Goal: Task Accomplishment & Management: Complete application form

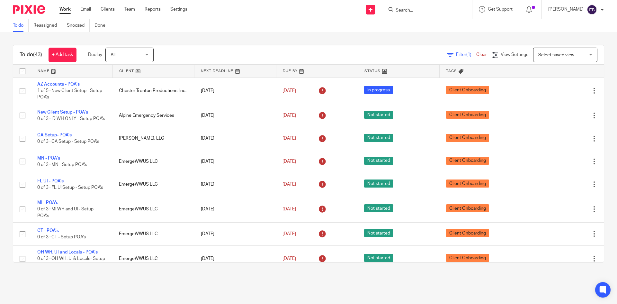
click at [426, 8] on input "Search" at bounding box center [424, 11] width 58 height 6
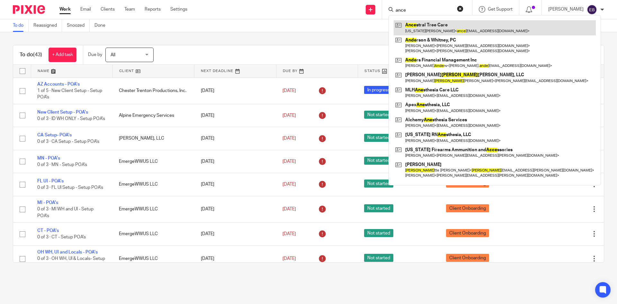
type input "ance"
click at [454, 24] on link at bounding box center [495, 27] width 202 height 15
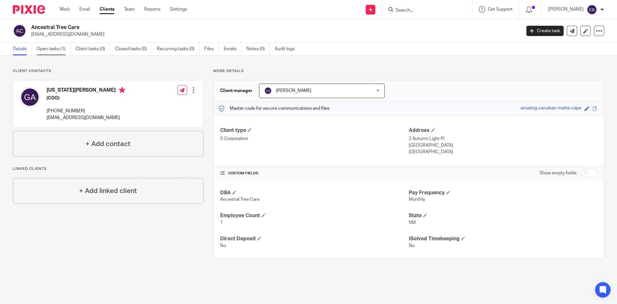
click at [63, 47] on link "Open tasks (1)" at bounding box center [54, 49] width 34 height 13
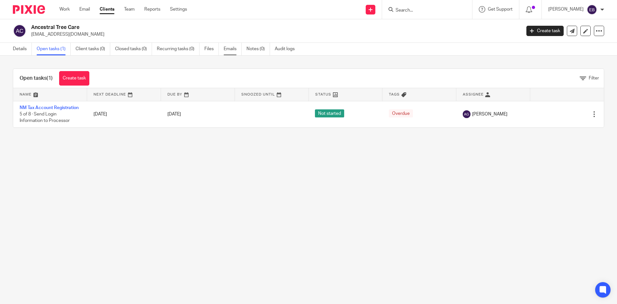
click at [235, 47] on link "Emails" at bounding box center [233, 49] width 18 height 13
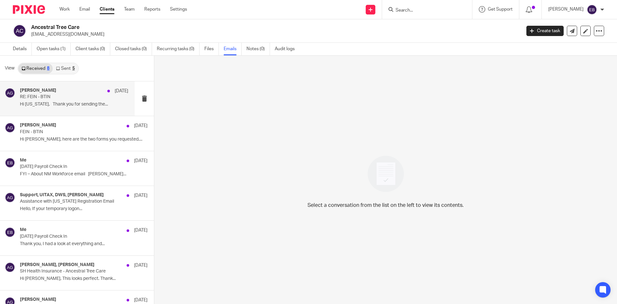
click at [59, 103] on p "Hi Georgia, Thank you for sending the..." at bounding box center [74, 104] width 108 height 5
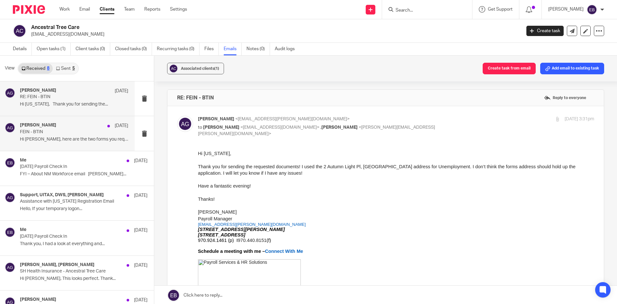
click at [77, 136] on div "Amber Gassman Aug 25 FEIN - BTIN Hi Amber, here are the two forms you requested…" at bounding box center [74, 133] width 108 height 22
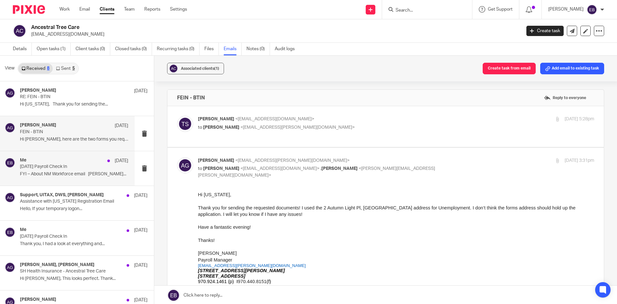
click at [78, 176] on p "FYI – About NM Workforce email Evan..." at bounding box center [74, 173] width 108 height 5
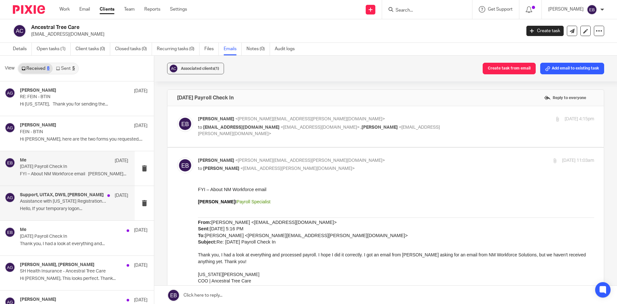
click at [75, 205] on div "Support, UITAX, DWS, Amber Gassman Aug 25 Assistance with New Mexico Registrati…" at bounding box center [74, 203] width 108 height 22
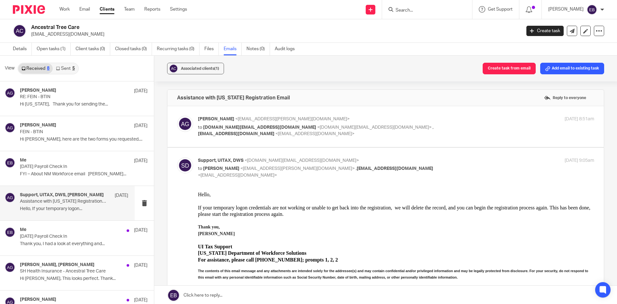
click at [331, 113] on label at bounding box center [385, 126] width 437 height 41
click at [177, 115] on input "checkbox" at bounding box center [177, 115] width 0 height 0
checkbox input "true"
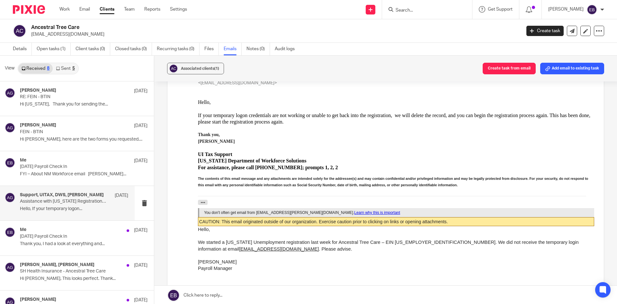
scroll to position [193, 0]
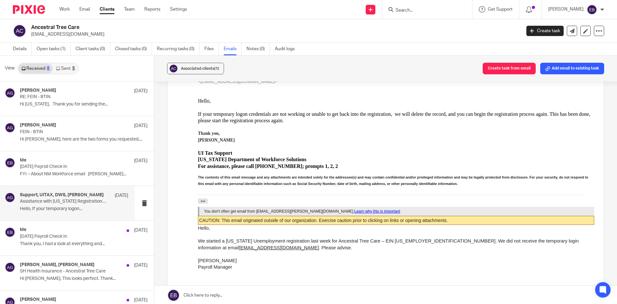
click at [54, 199] on p "Assistance with New Mexico Registration Email" at bounding box center [63, 201] width 87 height 5
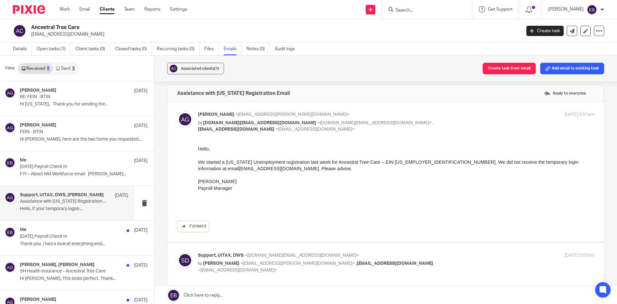
scroll to position [0, 0]
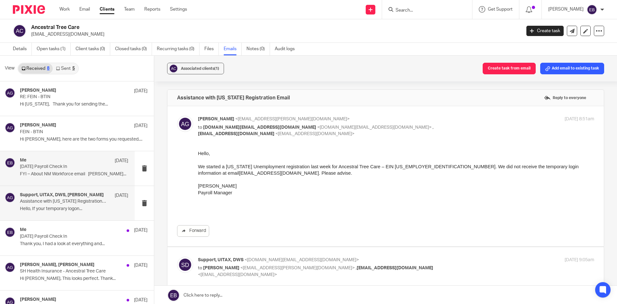
click at [52, 174] on p "FYI – About NM Workforce email Evan..." at bounding box center [74, 173] width 108 height 5
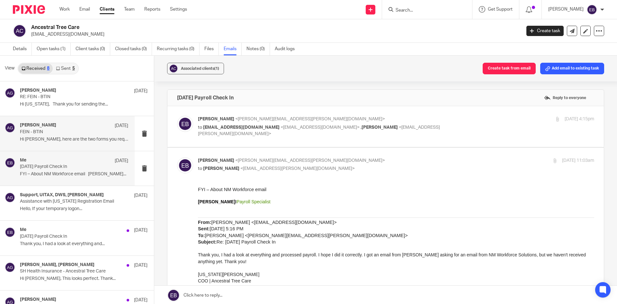
click at [46, 135] on div "Amber Gassman Aug 25 FEIN - BTIN Hi Amber, here are the two forms you requested…" at bounding box center [74, 133] width 108 height 22
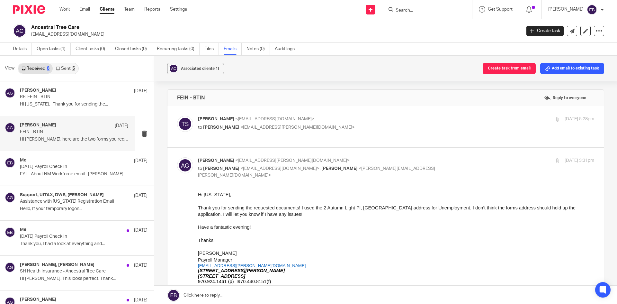
click at [349, 122] on p "Theodore Smith <ancestraltreecare@gmail.com>" at bounding box center [330, 119] width 264 height 7
checkbox input "true"
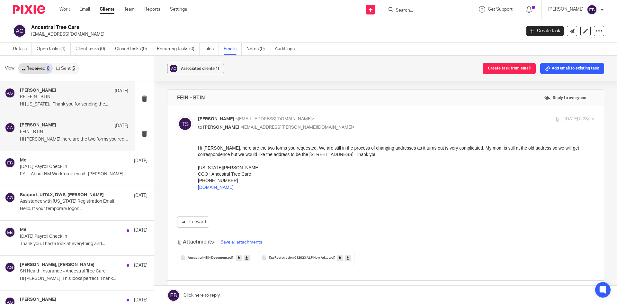
click at [56, 102] on p "Hi Georgia, Thank you for sending the..." at bounding box center [74, 104] width 108 height 5
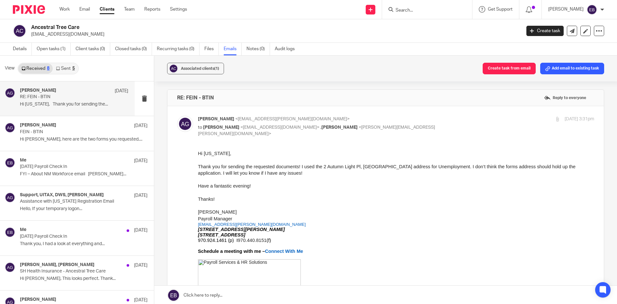
click at [600, 10] on div "[PERSON_NAME]" at bounding box center [576, 10] width 56 height 10
click at [584, 36] on span "Email integration" at bounding box center [583, 35] width 33 height 5
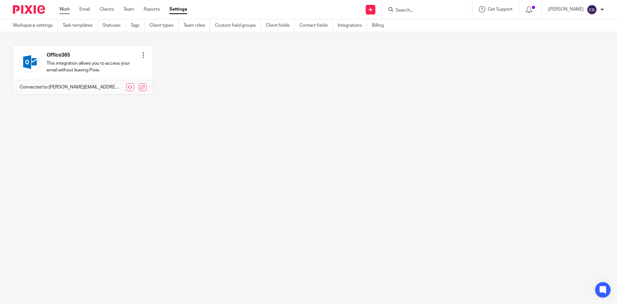
click at [68, 8] on link "Work" at bounding box center [64, 9] width 10 height 6
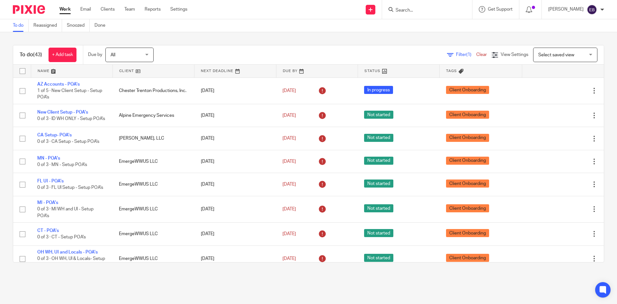
click at [416, 10] on input "Search" at bounding box center [424, 11] width 58 height 6
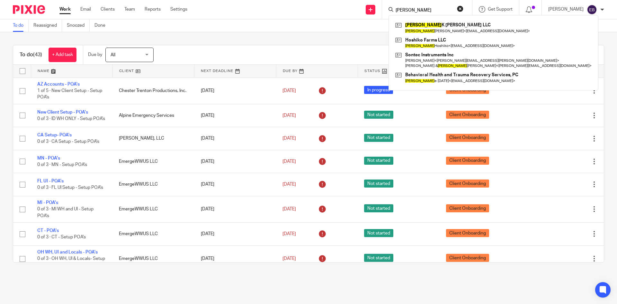
type input "dennis"
drag, startPoint x: 311, startPoint y: 7, endPoint x: 316, endPoint y: 6, distance: 4.5
click at [312, 7] on div "Send new email Create task Add client Request signature dennis Dennis K Schick …" at bounding box center [407, 9] width 420 height 19
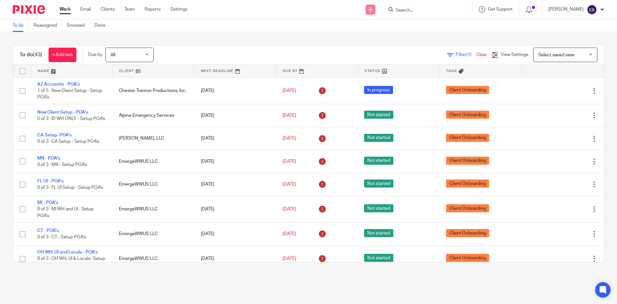
click at [373, 8] on icon at bounding box center [371, 10] width 4 height 4
click at [379, 49] on link "Add client" at bounding box center [383, 48] width 45 height 9
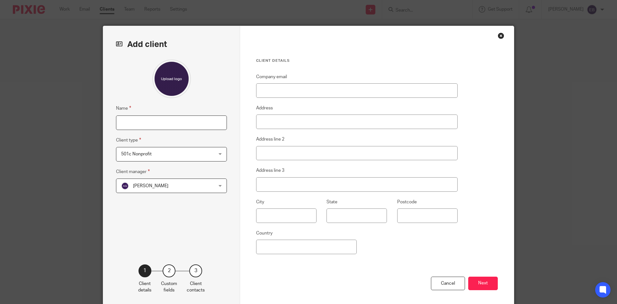
click at [148, 123] on input "Name" at bounding box center [171, 122] width 111 height 14
type input "[PERSON_NAME], CPA"
click at [218, 153] on div "501c Nonprofit 501c Nonprofit" at bounding box center [171, 154] width 111 height 14
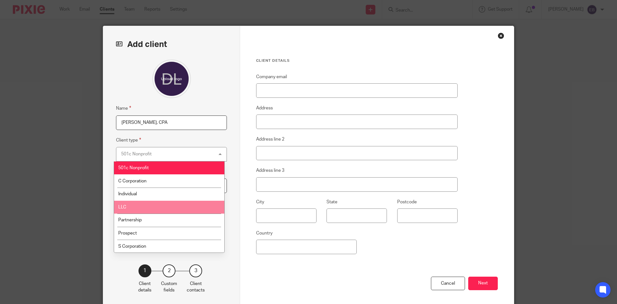
click at [160, 203] on li "LLC" at bounding box center [169, 207] width 110 height 13
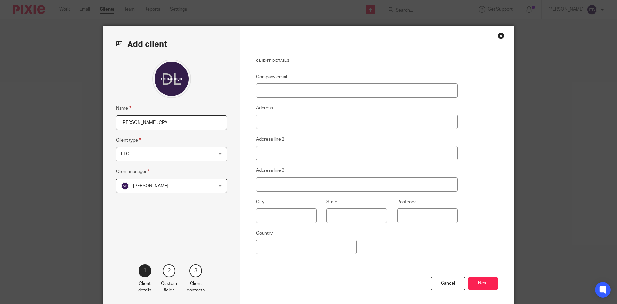
click at [217, 157] on div "LLC LLC" at bounding box center [171, 154] width 111 height 14
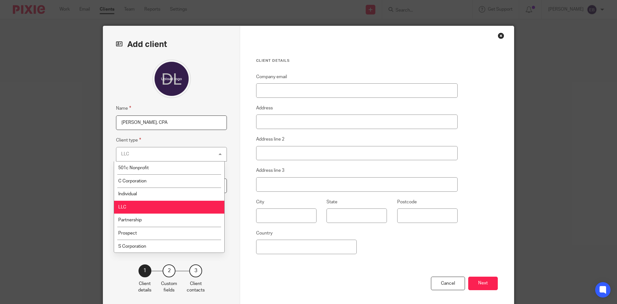
click at [173, 206] on li "LLC" at bounding box center [169, 207] width 110 height 13
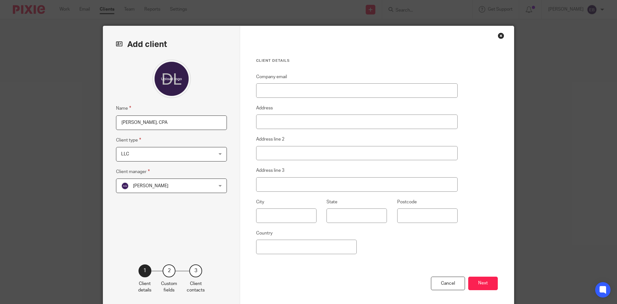
click at [218, 152] on div "LLC LLC" at bounding box center [171, 154] width 111 height 14
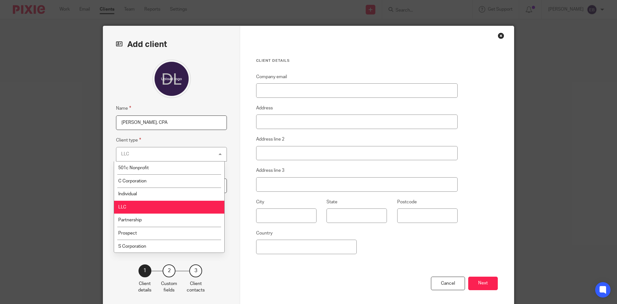
click at [199, 152] on div "LLC LLC" at bounding box center [171, 154] width 111 height 14
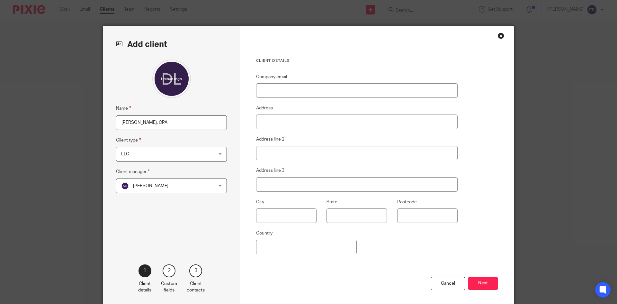
click at [216, 154] on div "LLC LLC" at bounding box center [171, 154] width 111 height 14
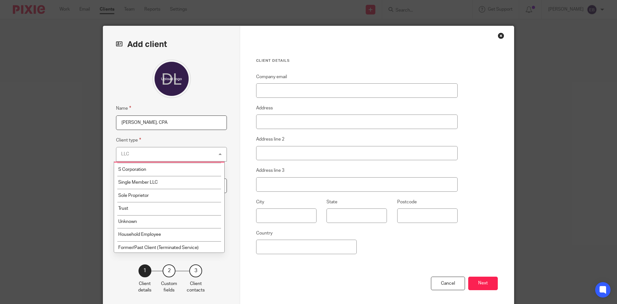
scroll to position [78, 0]
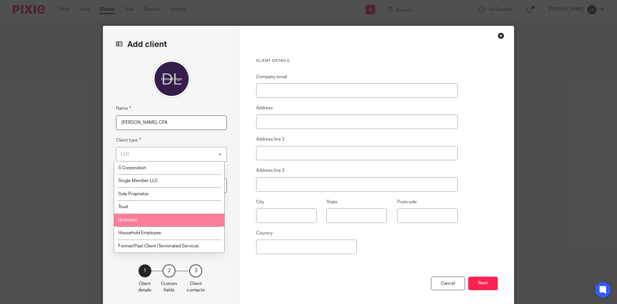
click at [180, 218] on li "Unknown" at bounding box center [169, 219] width 110 height 13
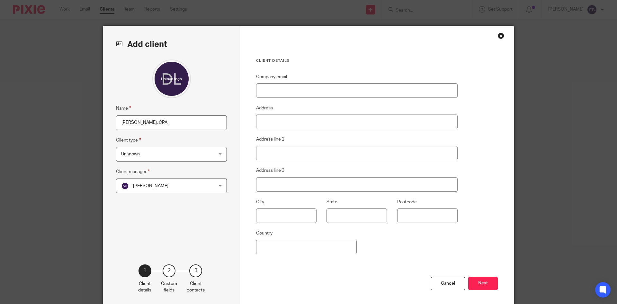
click at [216, 153] on div "Unknown Unknown" at bounding box center [171, 154] width 111 height 14
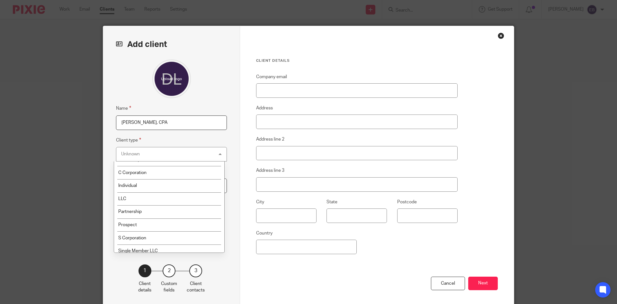
scroll to position [0, 0]
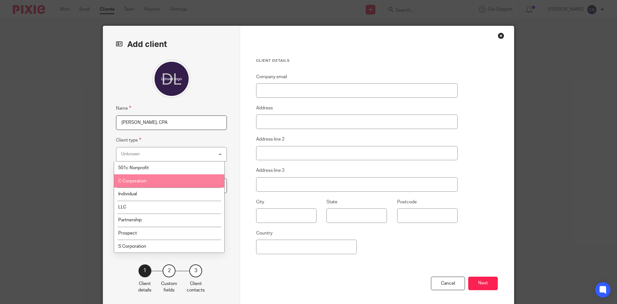
click at [217, 152] on div "Unknown Unknown" at bounding box center [171, 154] width 111 height 14
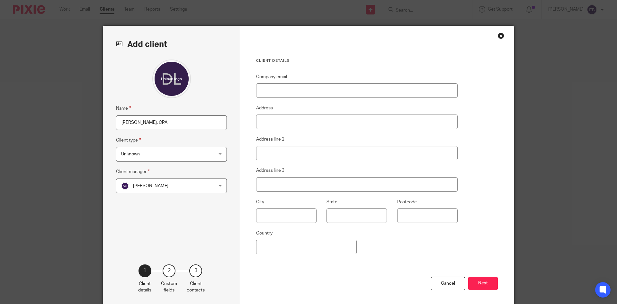
click at [217, 152] on div "Unknown Unknown" at bounding box center [171, 154] width 111 height 14
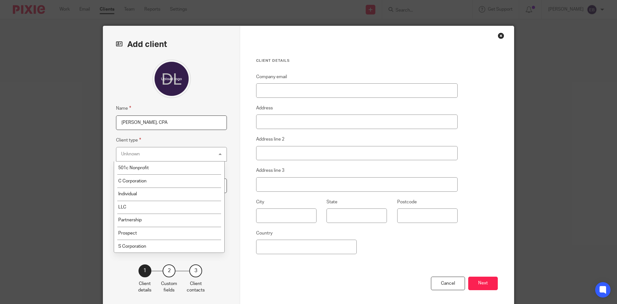
click at [217, 152] on div "Unknown Unknown" at bounding box center [171, 154] width 111 height 14
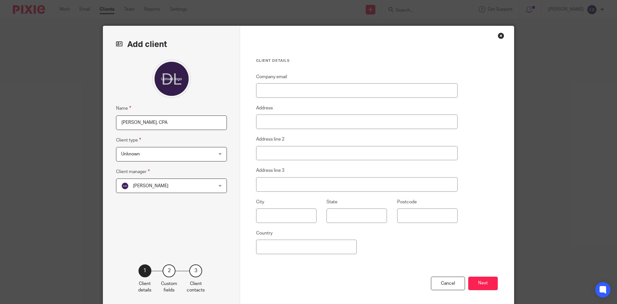
click at [217, 152] on div "Unknown Unknown" at bounding box center [171, 154] width 111 height 14
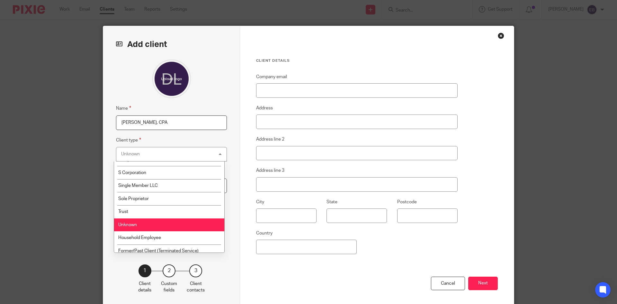
scroll to position [78, 0]
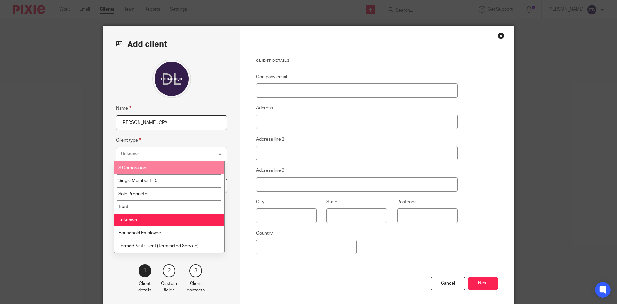
click at [211, 149] on div "Unknown Unknown" at bounding box center [171, 154] width 111 height 14
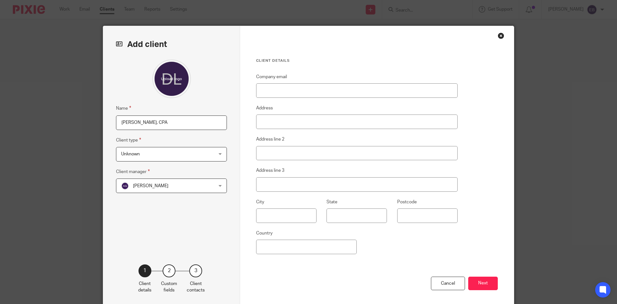
click at [216, 156] on div "Unknown Unknown" at bounding box center [171, 154] width 111 height 14
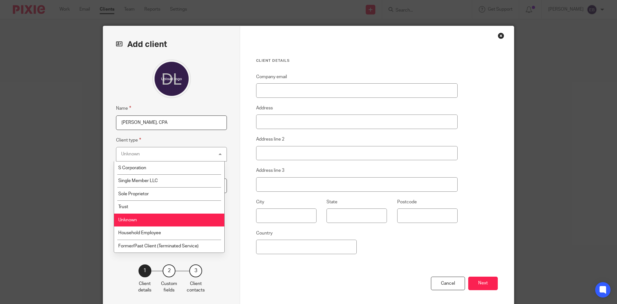
scroll to position [0, 0]
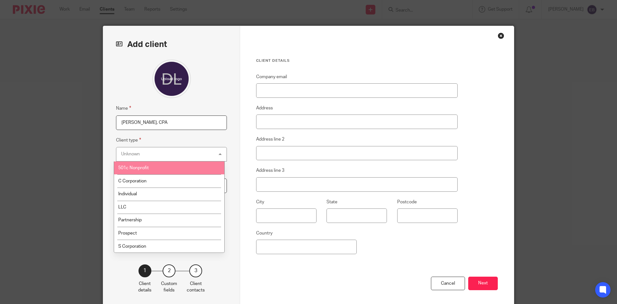
click at [222, 54] on div "Add client Name Dennis L. Oberhelman, CPA Client type Unknown Unknown 501c Nonp…" at bounding box center [171, 166] width 137 height 280
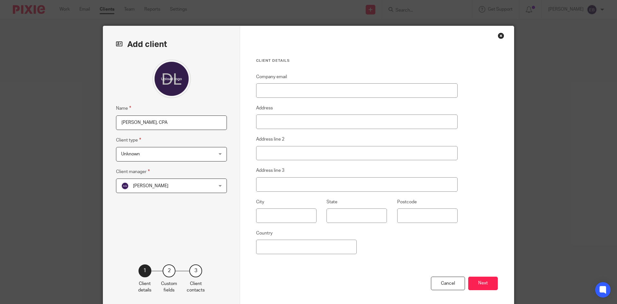
click at [498, 37] on div "Close this dialog window" at bounding box center [501, 35] width 6 height 6
click at [499, 38] on div "Close this dialog window" at bounding box center [501, 35] width 6 height 6
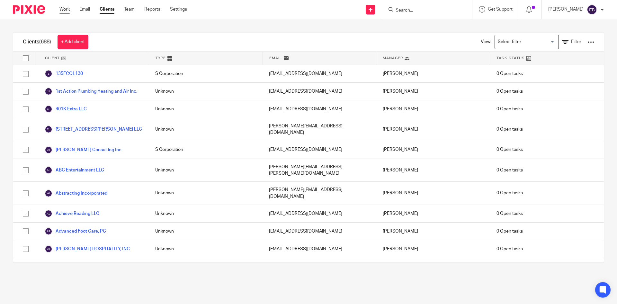
click at [66, 8] on link "Work" at bounding box center [64, 9] width 10 height 6
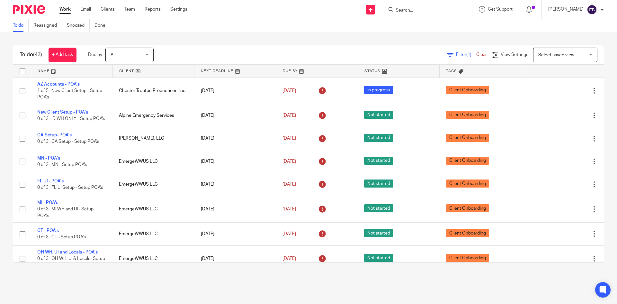
click at [432, 10] on input "Search" at bounding box center [424, 11] width 58 height 6
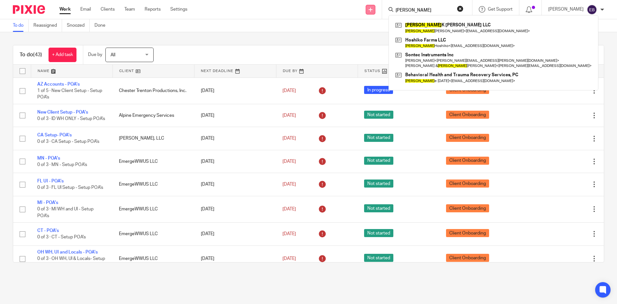
type input "dennis"
click at [375, 7] on link at bounding box center [371, 10] width 10 height 10
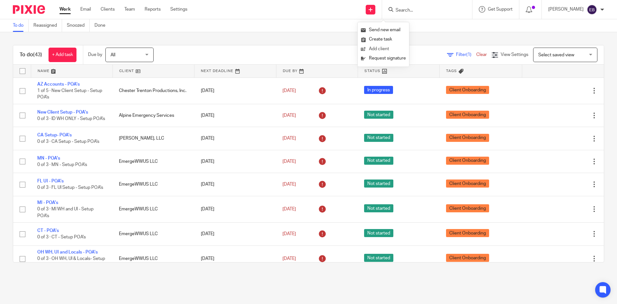
click at [380, 50] on link "Add client" at bounding box center [383, 48] width 45 height 9
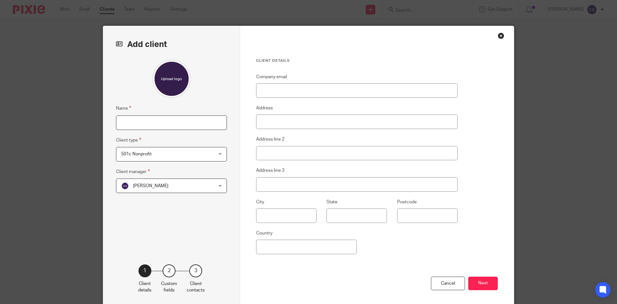
click at [139, 123] on input "Name" at bounding box center [171, 122] width 111 height 14
click at [176, 122] on input "Name" at bounding box center [171, 122] width 111 height 14
paste input "[PERSON_NAME], CPA"
type input "[PERSON_NAME], CPA"
click at [219, 152] on div "501c Nonprofit 501c Nonprofit" at bounding box center [171, 154] width 111 height 14
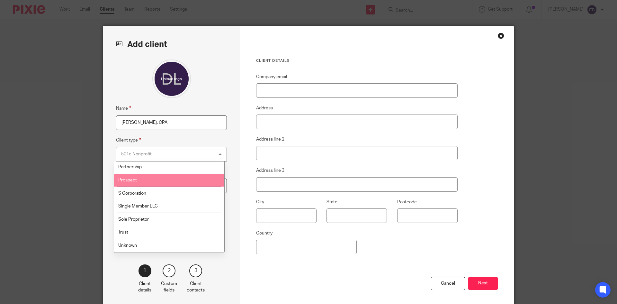
scroll to position [64, 0]
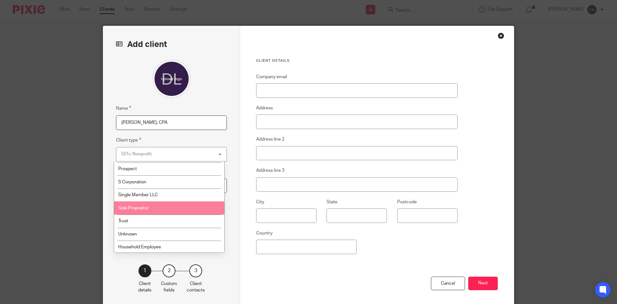
click at [175, 210] on li "Sole Proprietor" at bounding box center [169, 207] width 110 height 13
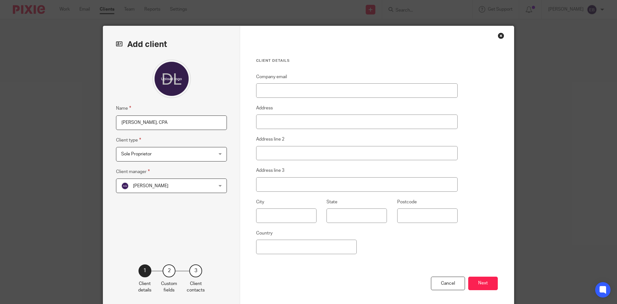
click at [219, 183] on div "[PERSON_NAME] [PERSON_NAME]" at bounding box center [171, 185] width 111 height 14
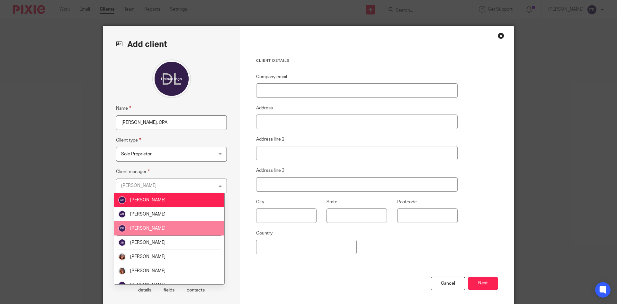
click at [178, 233] on li "[PERSON_NAME]" at bounding box center [169, 228] width 110 height 14
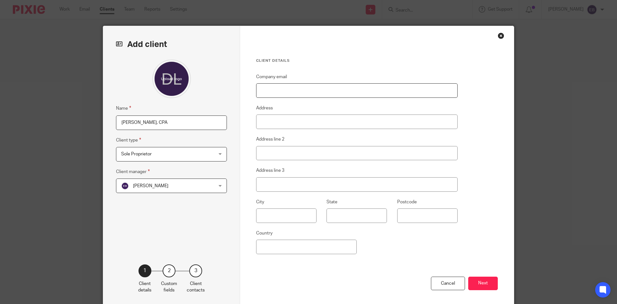
click at [306, 90] on input "Company email" at bounding box center [357, 90] width 202 height 14
paste input "[EMAIL_ADDRESS][DOMAIN_NAME]"
type input "[EMAIL_ADDRESS][DOMAIN_NAME]"
click at [293, 122] on input "Address" at bounding box center [357, 121] width 202 height 14
paste input "2015 Clubhouse D"
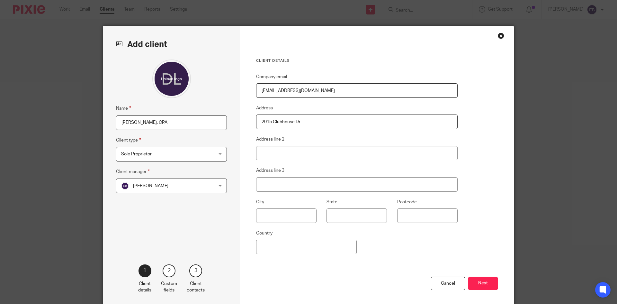
type input "2015 Clubhouse Dr"
drag, startPoint x: 280, startPoint y: 148, endPoint x: 279, endPoint y: 144, distance: 3.9
click at [280, 148] on input "Address line 2" at bounding box center [357, 153] width 202 height 14
type input "Ste LL04"
click at [296, 216] on input "text" at bounding box center [286, 215] width 60 height 14
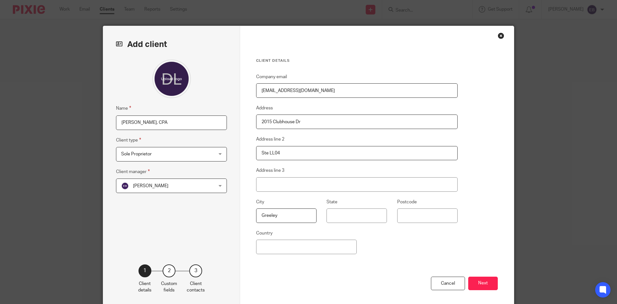
type input "Greeley"
click at [348, 215] on input "State" at bounding box center [357, 215] width 60 height 14
type input "[US_STATE]"
click at [416, 215] on input "Postcode" at bounding box center [427, 215] width 60 height 14
type input "80634"
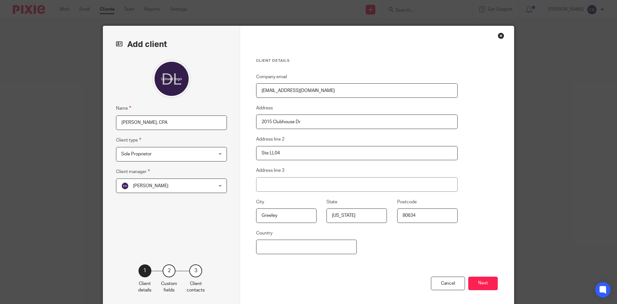
click at [311, 247] on input "Country" at bounding box center [306, 246] width 101 height 14
click at [462, 242] on div "Client details Company email voberhelman@hotmail.com Address 2015 Clubhouse Dr …" at bounding box center [377, 166] width 274 height 280
click at [302, 248] on input "Country" at bounding box center [306, 246] width 101 height 14
type input "[GEOGRAPHIC_DATA]"
click at [491, 281] on button "Next" at bounding box center [483, 283] width 30 height 14
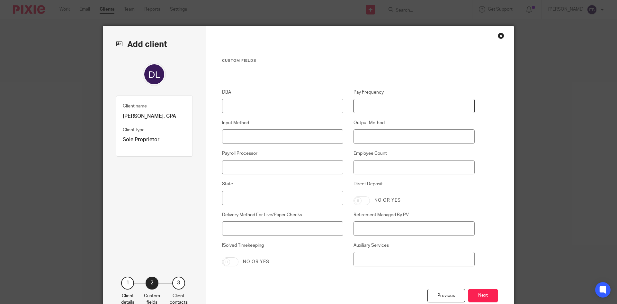
click at [376, 106] on input "Pay Frequency" at bounding box center [415, 106] width 122 height 14
type input "M"
type input "Monthly"
click at [365, 170] on input "Employee Count" at bounding box center [415, 167] width 122 height 14
type input "3"
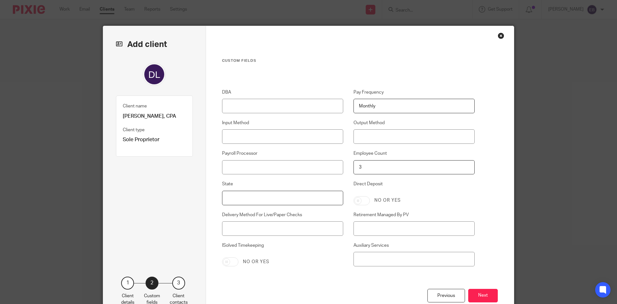
click at [254, 199] on input "State" at bounding box center [283, 198] width 122 height 14
type input "[US_STATE]"
click at [260, 167] on input "Payroll Processor" at bounding box center [283, 167] width 122 height 14
type input "[PERSON_NAME]"
click at [482, 296] on button "Next" at bounding box center [483, 296] width 30 height 14
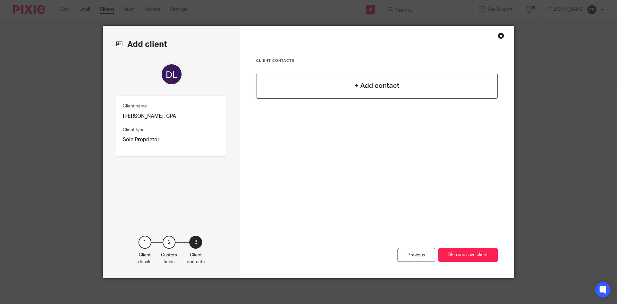
click at [378, 85] on h4 "+ Add contact" at bounding box center [377, 86] width 45 height 10
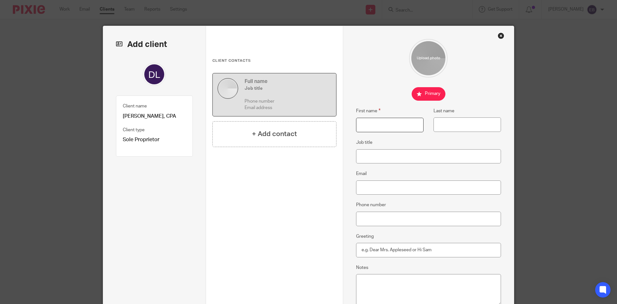
drag, startPoint x: 394, startPoint y: 121, endPoint x: 391, endPoint y: 116, distance: 6.0
click at [394, 121] on input "First name" at bounding box center [390, 125] width 68 height 14
type input "Vicky"
type input "Oberhelman"
click at [392, 187] on input "Email" at bounding box center [428, 187] width 145 height 14
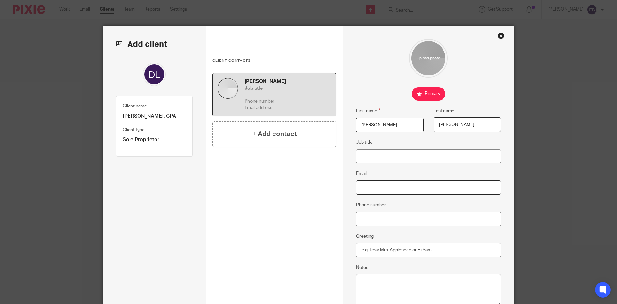
paste input "[EMAIL_ADDRESS][DOMAIN_NAME]"
type input "[EMAIL_ADDRESS][DOMAIN_NAME]"
click at [405, 220] on input "Phone number" at bounding box center [428, 219] width 145 height 14
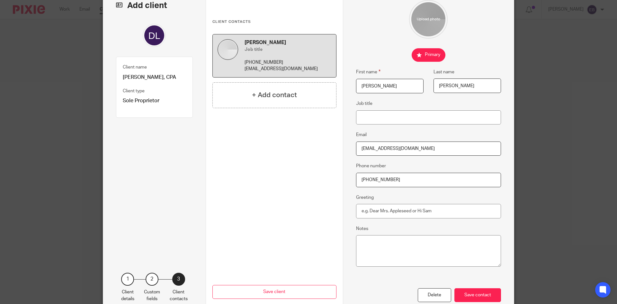
scroll to position [76, 0]
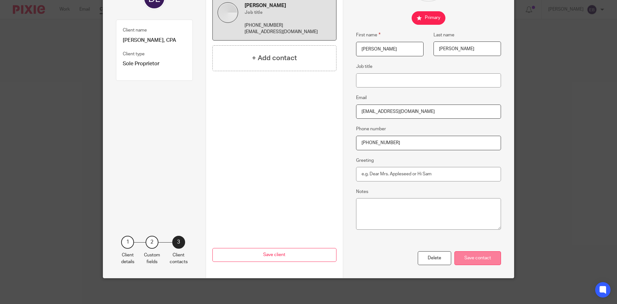
type input "[PHONE_NUMBER]"
click at [468, 259] on div "Save contact" at bounding box center [478, 258] width 47 height 14
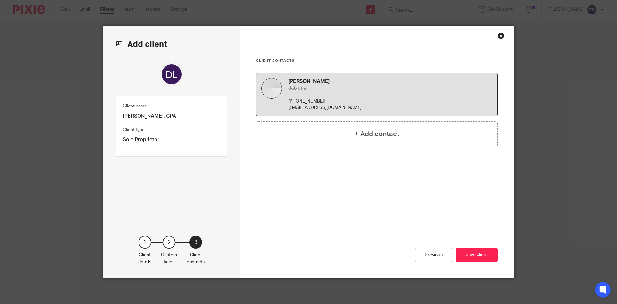
scroll to position [0, 0]
click at [369, 135] on h4 "+ Add contact" at bounding box center [377, 134] width 45 height 10
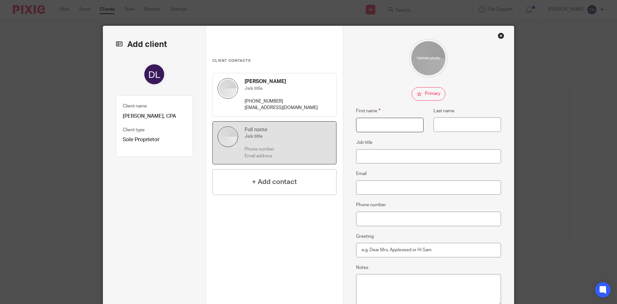
click at [365, 125] on input "First name" at bounding box center [390, 125] width 68 height 14
type input "Dennis"
type input "Oberhelman"
type input "Owner"
click at [406, 189] on input "Email" at bounding box center [428, 187] width 145 height 14
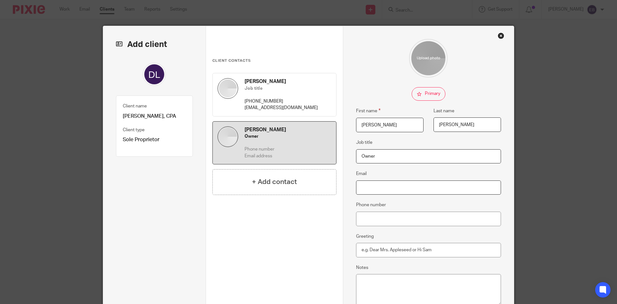
paste input "[EMAIL_ADDRESS][DOMAIN_NAME]"
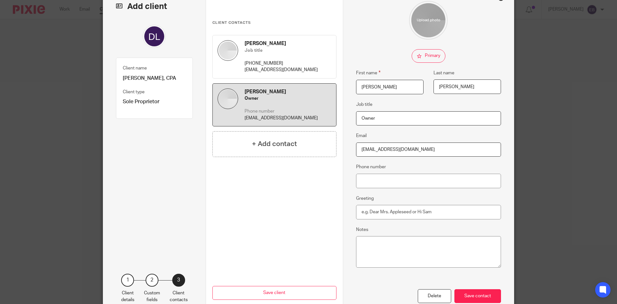
scroll to position [76, 0]
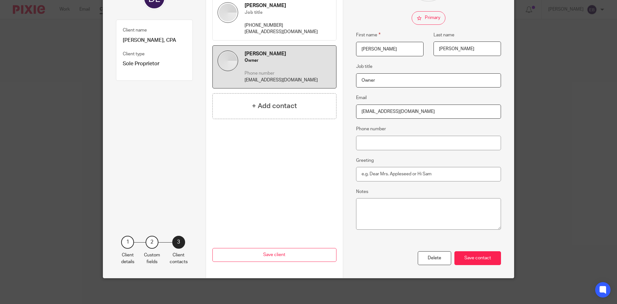
type input "[EMAIL_ADDRESS][DOMAIN_NAME]"
click at [418, 208] on textarea "Notes" at bounding box center [428, 214] width 145 height 32
click at [435, 142] on input "Phone number" at bounding box center [428, 143] width 145 height 14
type input "[PHONE_NUMBER]"
click at [466, 257] on div "Save contact" at bounding box center [478, 258] width 47 height 14
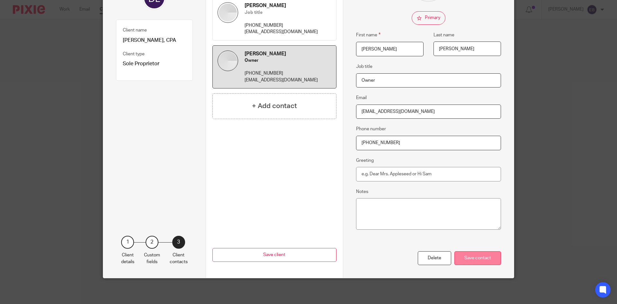
scroll to position [0, 0]
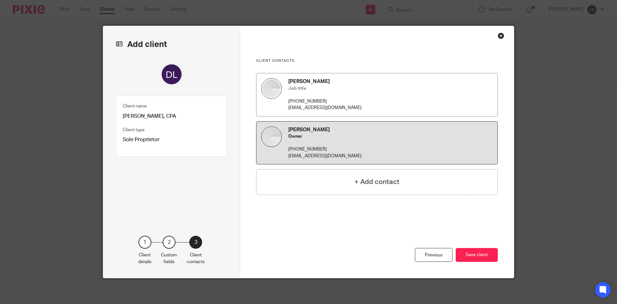
click at [342, 99] on p "[PHONE_NUMBER]" at bounding box center [390, 101] width 204 height 6
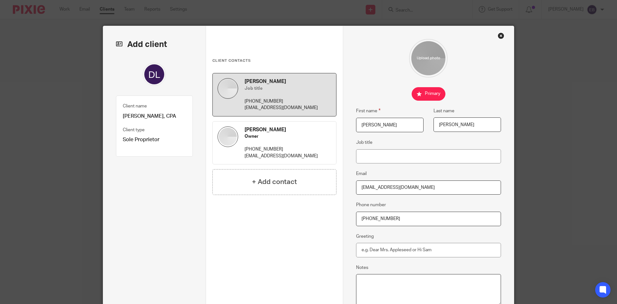
drag, startPoint x: 428, startPoint y: 287, endPoint x: 426, endPoint y: 283, distance: 4.6
click at [426, 285] on textarea "Notes" at bounding box center [428, 290] width 145 height 32
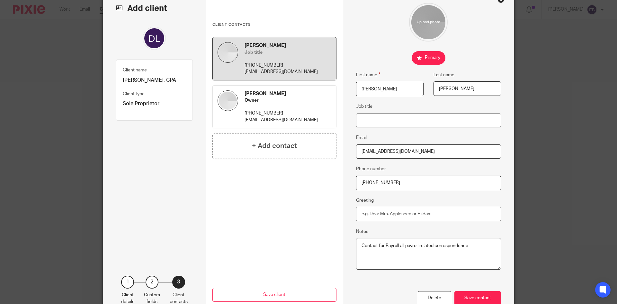
scroll to position [76, 0]
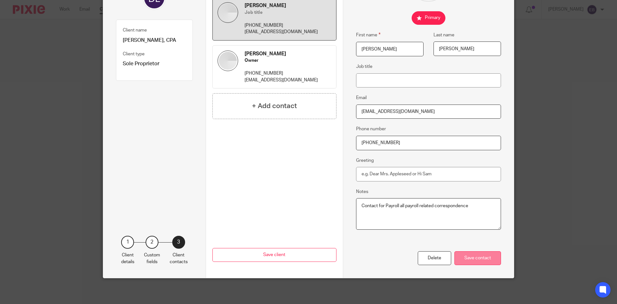
type textarea "Contact for Payroll all payroll related correspondence"
click at [478, 258] on div "Save contact" at bounding box center [478, 258] width 47 height 14
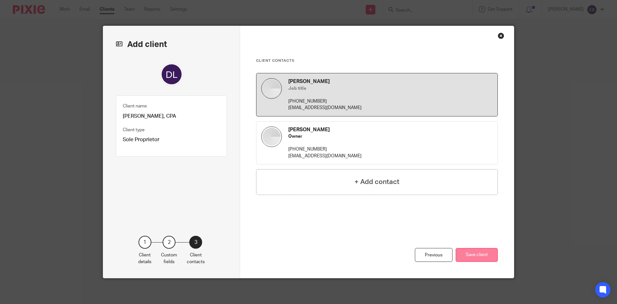
scroll to position [0, 0]
click at [484, 252] on button "Save client" at bounding box center [477, 255] width 42 height 14
